Goal: Task Accomplishment & Management: Manage account settings

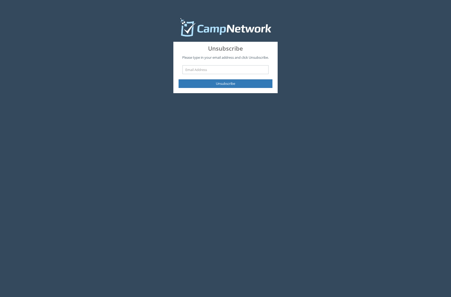
click at [214, 67] on input "text" at bounding box center [225, 69] width 86 height 9
type input "cowania@gmail.com"
click at [178, 79] on button "Unsubscribe" at bounding box center [225, 83] width 94 height 9
